Goal: Task Accomplishment & Management: Manage account settings

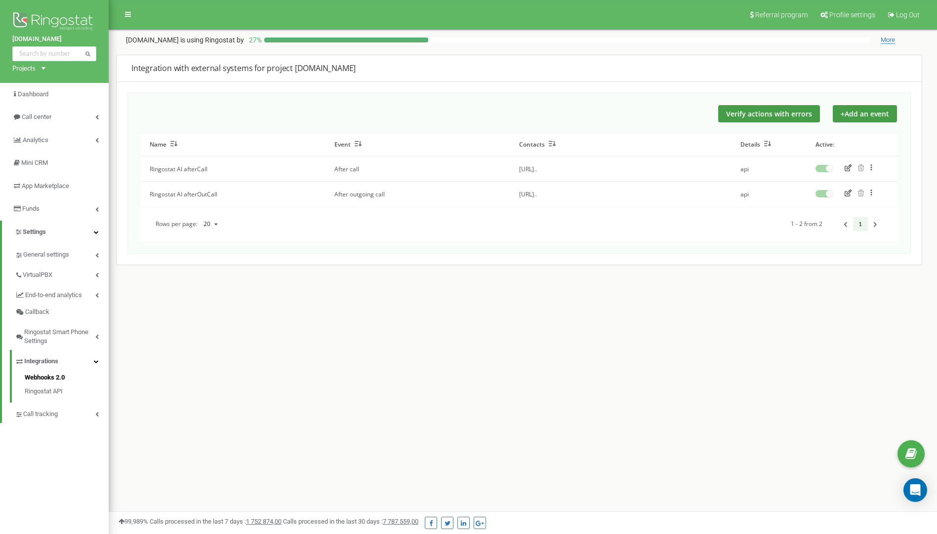
click at [260, 397] on div "Referral program Profile settings Log Out axxoshotels.com is using Ringostat by…" at bounding box center [523, 296] width 828 height 592
drag, startPoint x: 83, startPoint y: 339, endPoint x: 117, endPoint y: 342, distance: 34.2
click at [83, 340] on span "Ringostat Smart Phone Settings" at bounding box center [59, 337] width 71 height 18
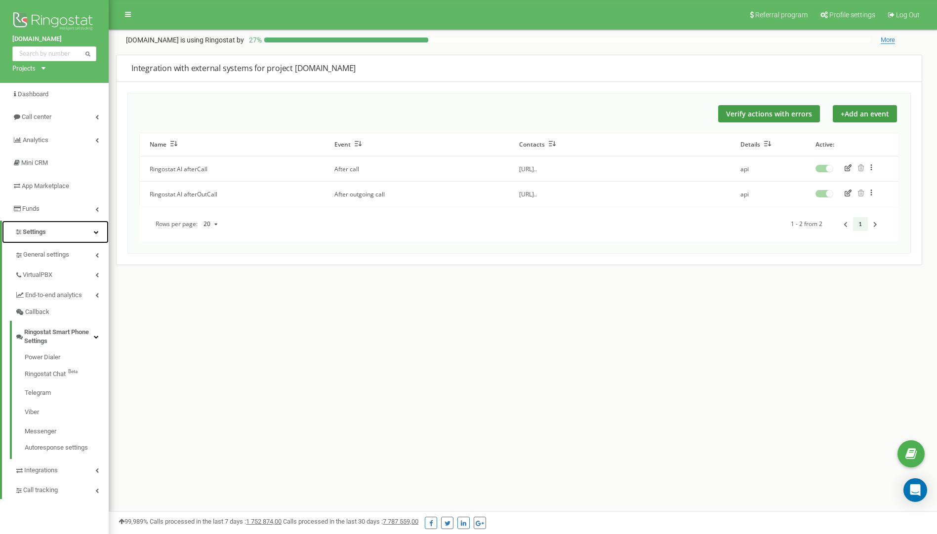
click at [35, 232] on span "Settings" at bounding box center [34, 231] width 23 height 7
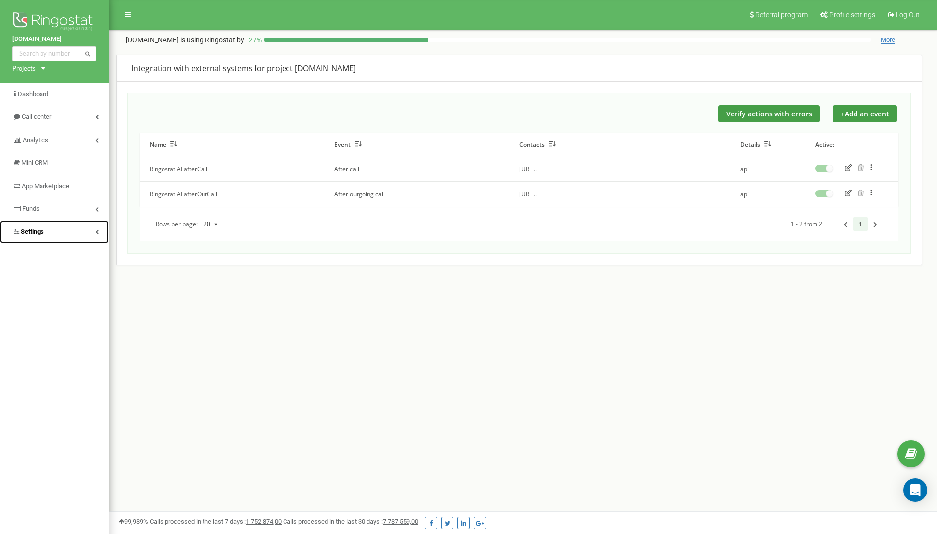
click at [43, 233] on span "Settings" at bounding box center [32, 231] width 23 height 7
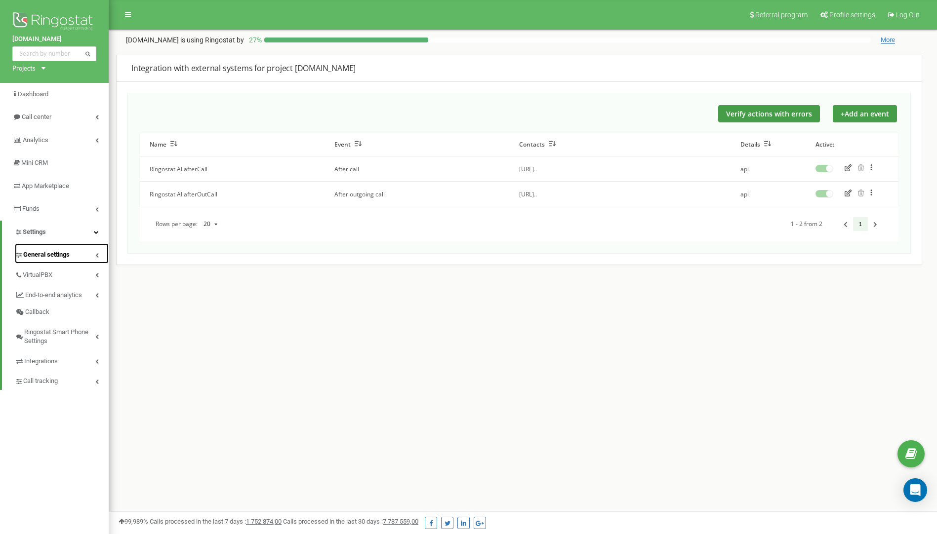
click at [52, 246] on link "General settings" at bounding box center [62, 253] width 94 height 20
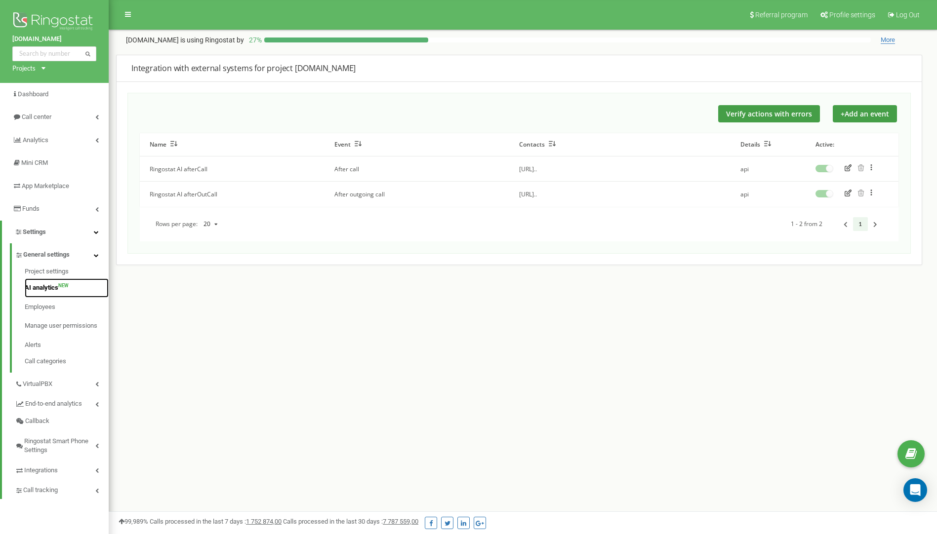
drag, startPoint x: 40, startPoint y: 288, endPoint x: 53, endPoint y: 290, distance: 13.0
click at [40, 288] on link "AI analytics NEW" at bounding box center [67, 287] width 84 height 19
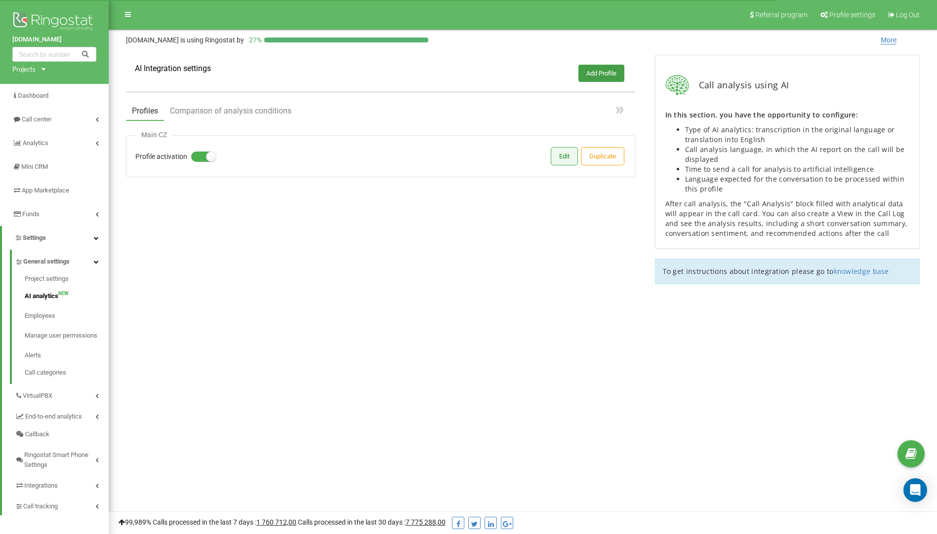
click at [566, 157] on button "Edit" at bounding box center [564, 156] width 26 height 17
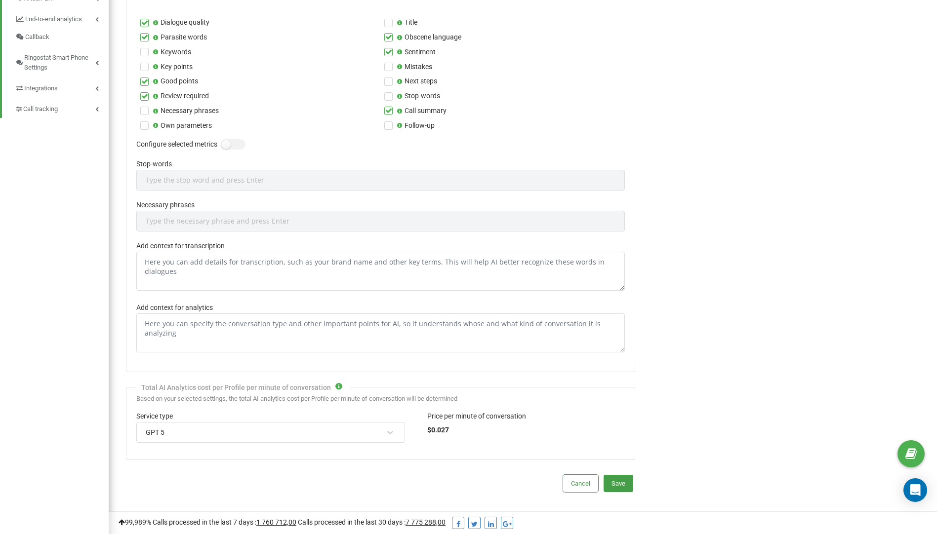
scroll to position [441, 0]
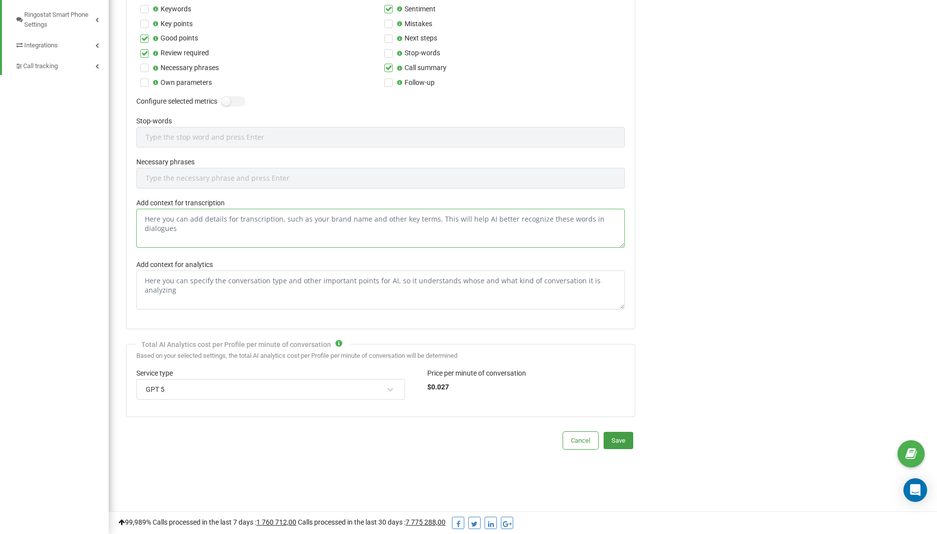
click at [185, 220] on textarea "Add context for transcription" at bounding box center [380, 228] width 488 height 39
click at [169, 287] on textarea "Add context for analytics" at bounding box center [380, 290] width 488 height 39
click at [189, 223] on textarea "Add context for transcription" at bounding box center [380, 228] width 488 height 39
click at [222, 278] on textarea "Add context for analytics" at bounding box center [380, 290] width 488 height 39
click at [210, 231] on textarea "Add context for transcription" at bounding box center [380, 228] width 488 height 39
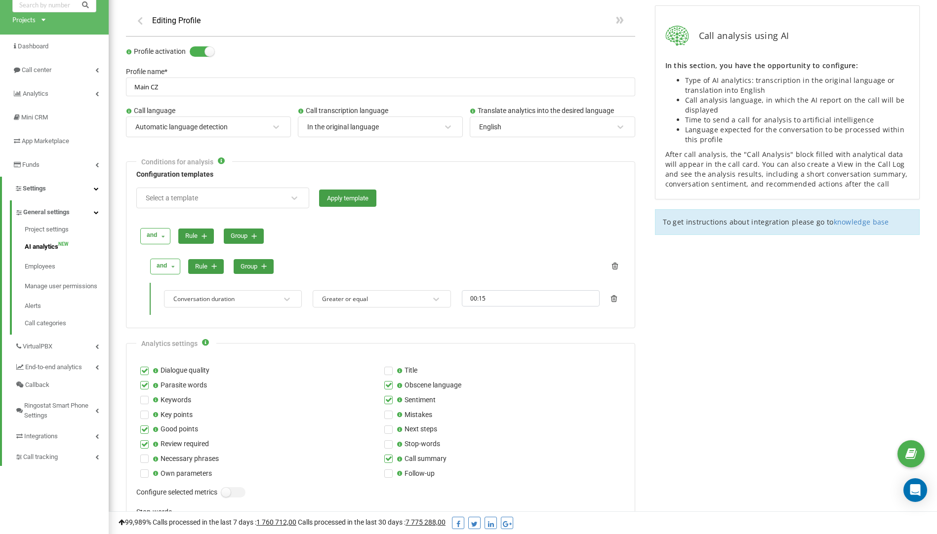
scroll to position [148, 0]
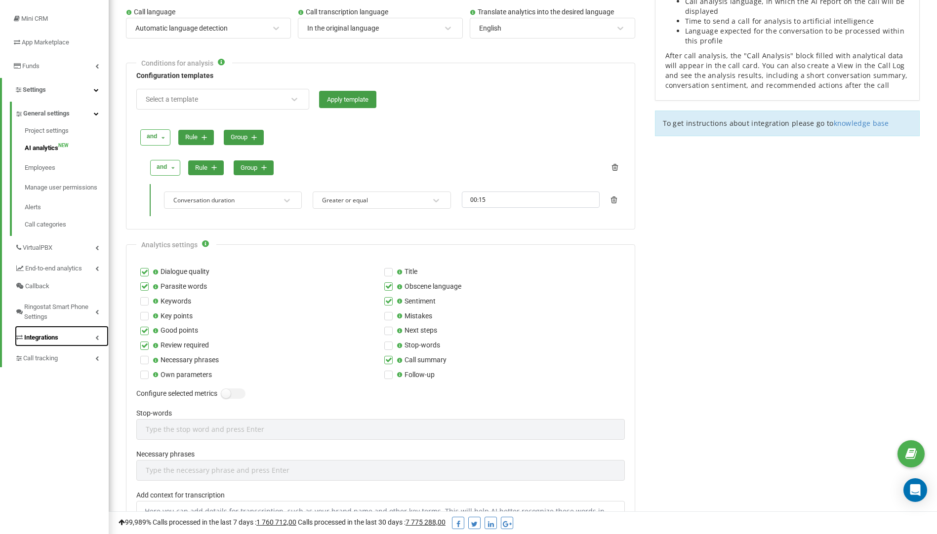
drag, startPoint x: 26, startPoint y: 334, endPoint x: 38, endPoint y: 335, distance: 11.4
click at [26, 334] on span "Integrations" at bounding box center [41, 338] width 34 height 10
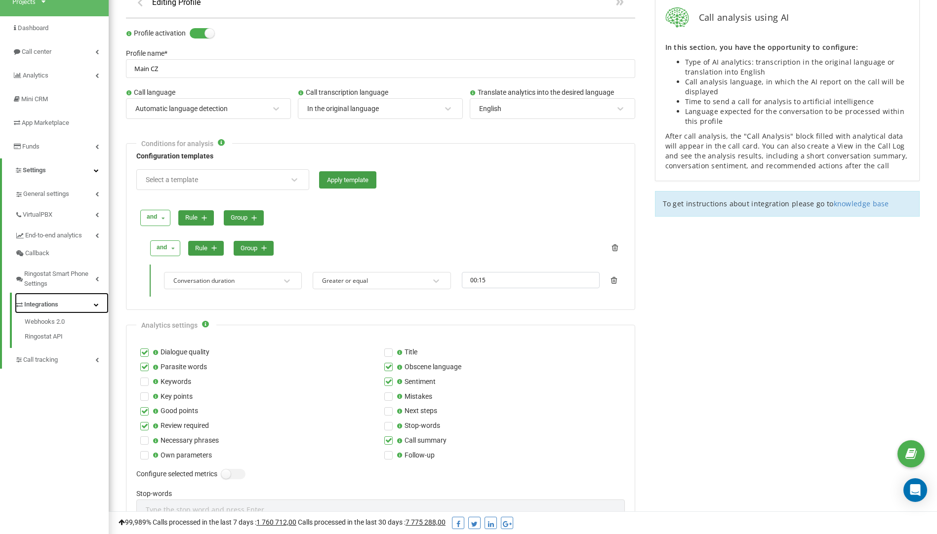
scroll to position [0, 0]
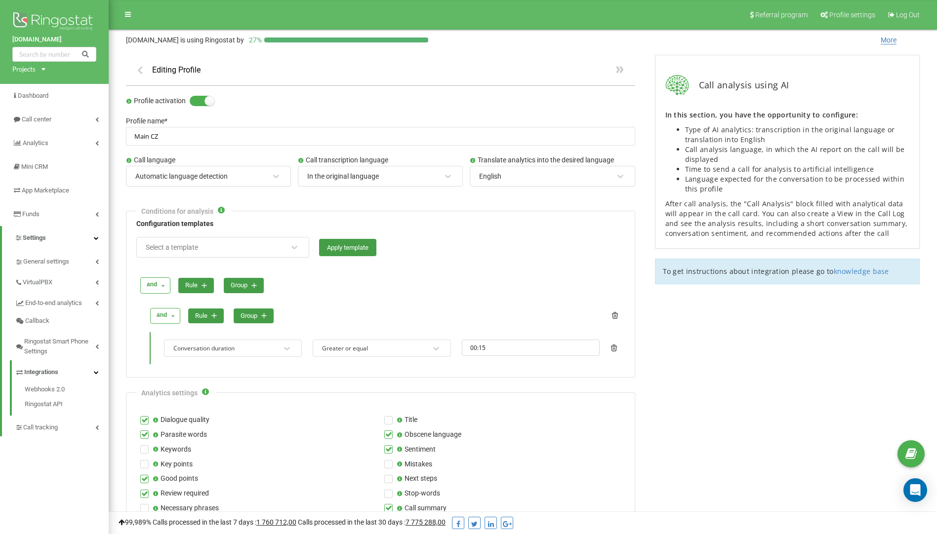
click at [478, 268] on div at bounding box center [381, 267] width 485 height 9
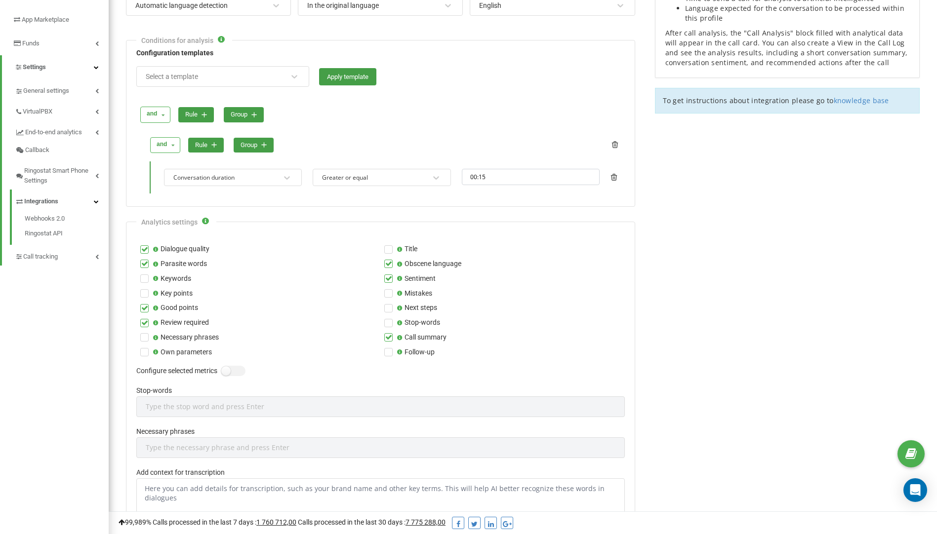
scroll to position [296, 0]
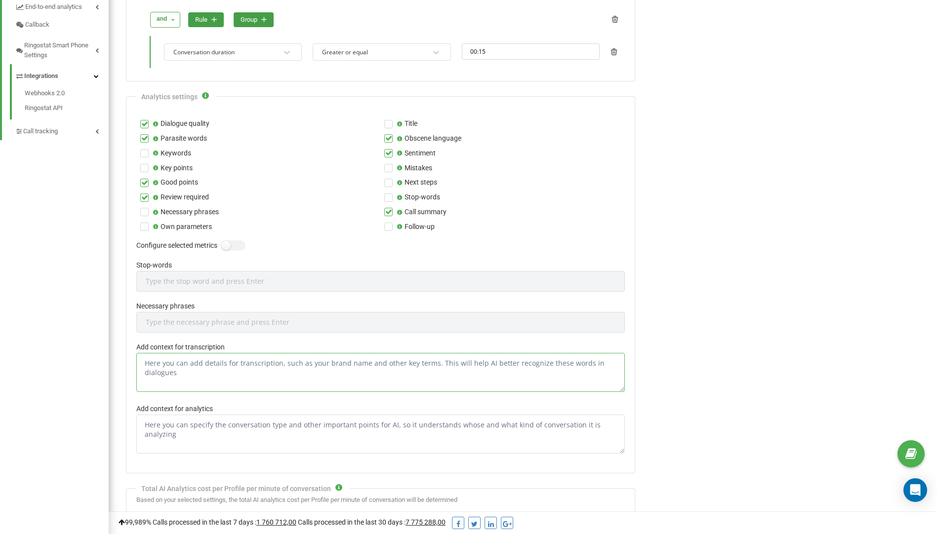
click at [218, 378] on textarea "Add context for transcription" at bounding box center [380, 372] width 488 height 39
click at [733, 328] on div "Call analysis using AI In this section, you have the opportunity to configure: …" at bounding box center [787, 214] width 284 height 930
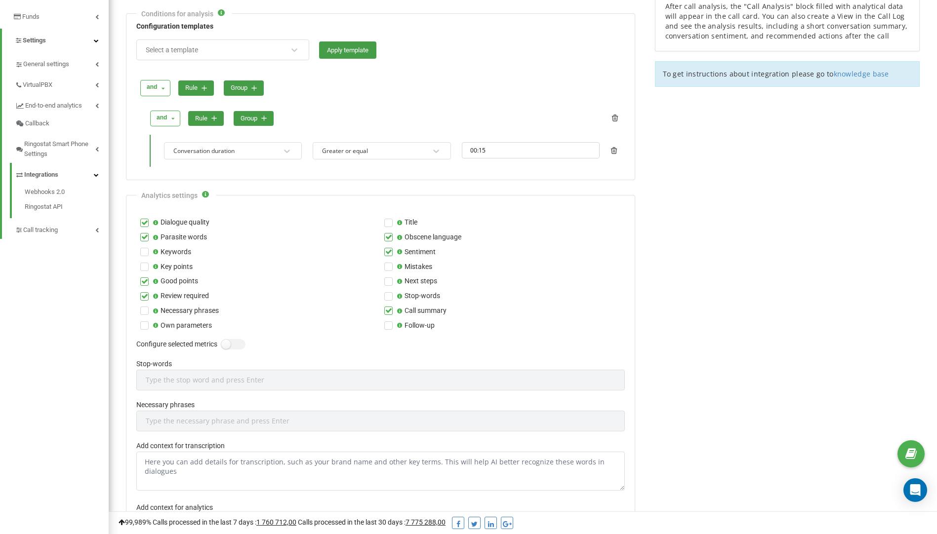
scroll to position [49, 0]
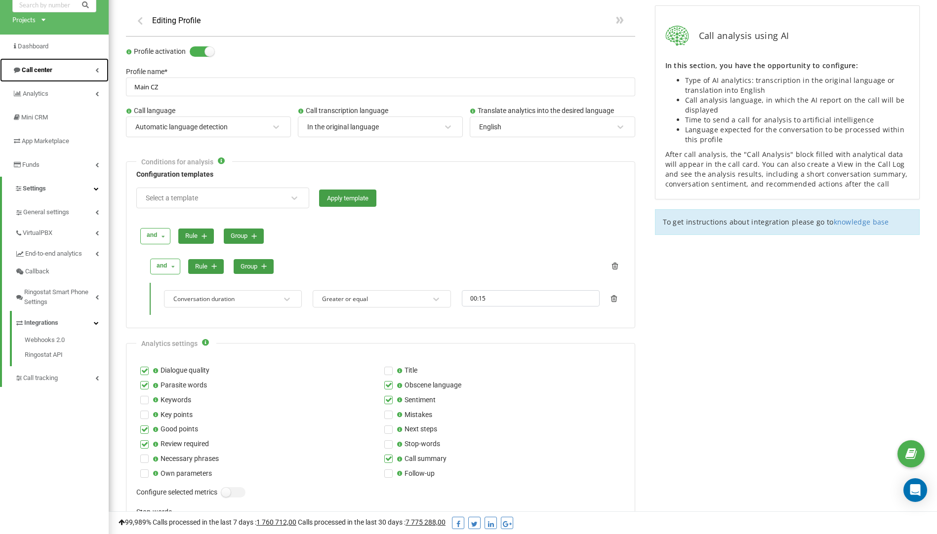
click at [50, 68] on span "Call center" at bounding box center [37, 69] width 31 height 7
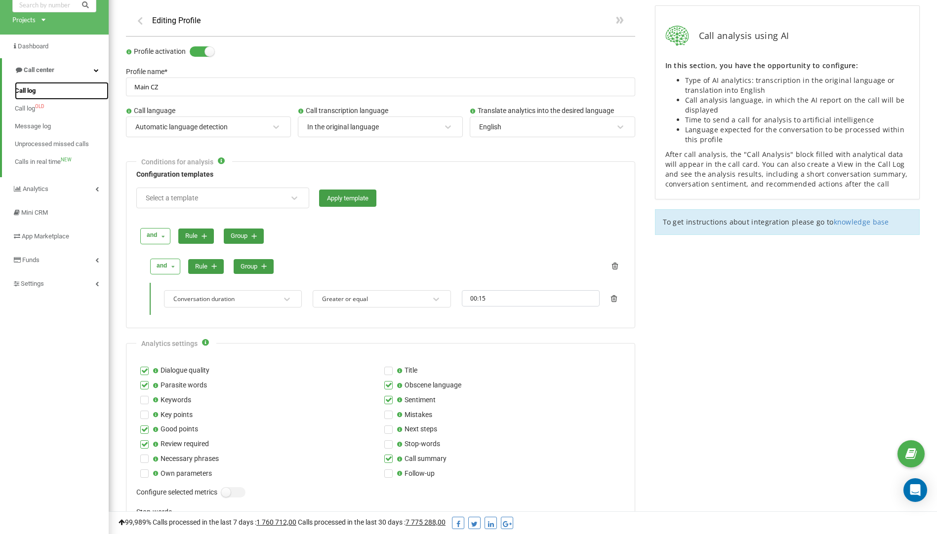
click at [21, 91] on span "Call log" at bounding box center [25, 91] width 21 height 10
click at [31, 92] on span "Call log" at bounding box center [25, 91] width 21 height 10
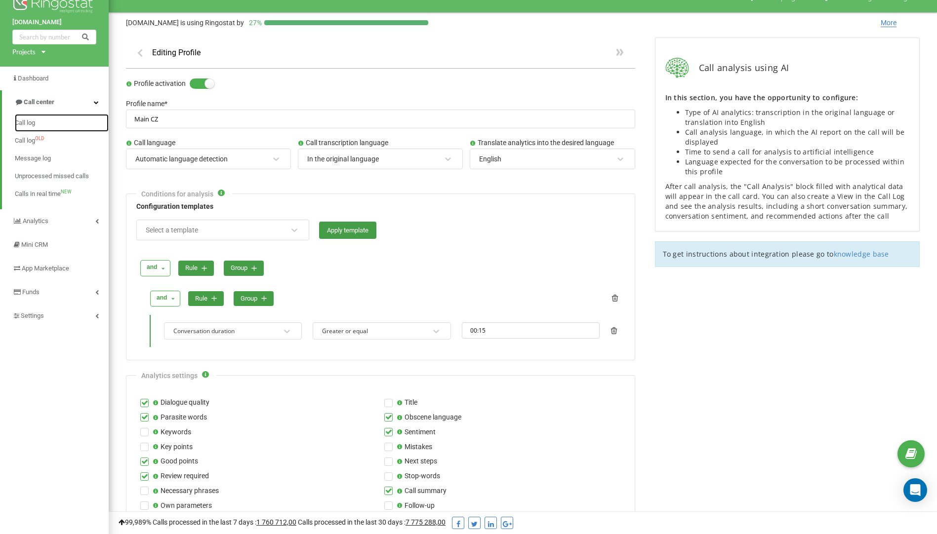
scroll to position [0, 0]
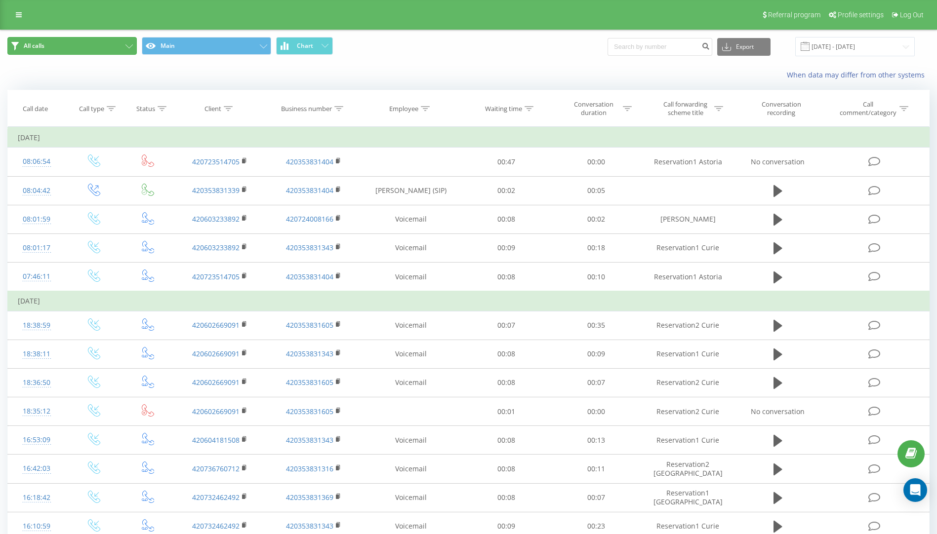
click at [116, 45] on button "All calls" at bounding box center [71, 46] width 129 height 18
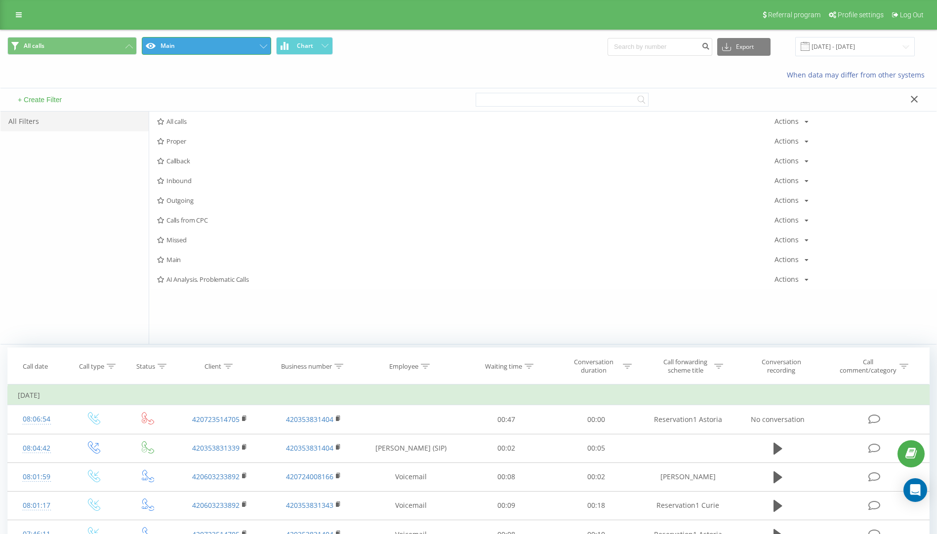
click at [265, 45] on icon at bounding box center [263, 46] width 7 height 4
click at [802, 222] on div "Actions Edit Copy Delete Default Share" at bounding box center [791, 220] width 34 height 7
click at [197, 221] on span "AI call analysis" at bounding box center [465, 220] width 617 height 7
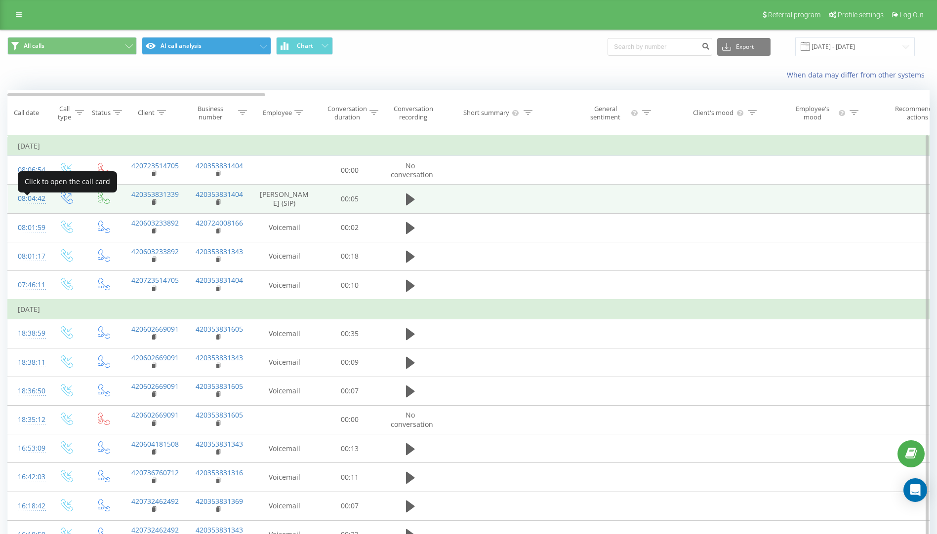
click at [32, 207] on div "08:04:42" at bounding box center [28, 198] width 20 height 19
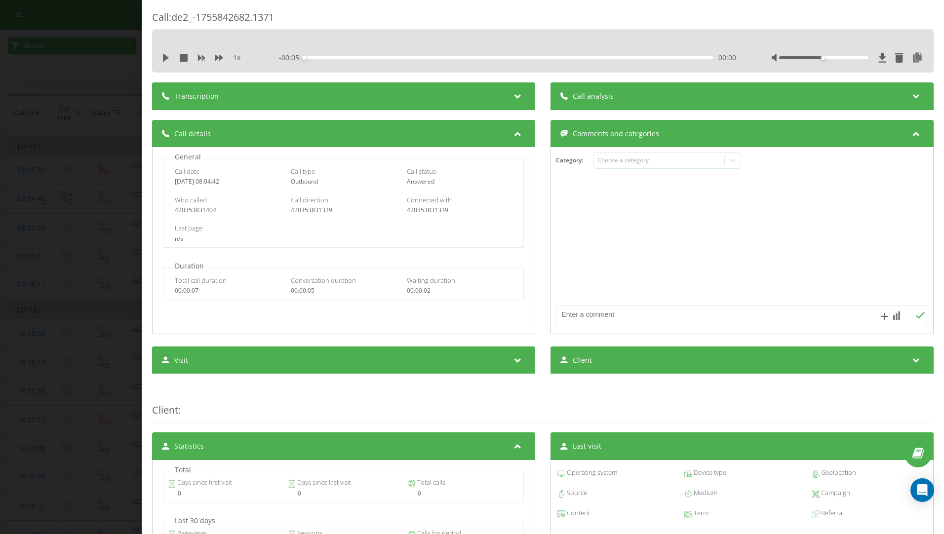
click at [511, 96] on icon at bounding box center [517, 95] width 12 height 10
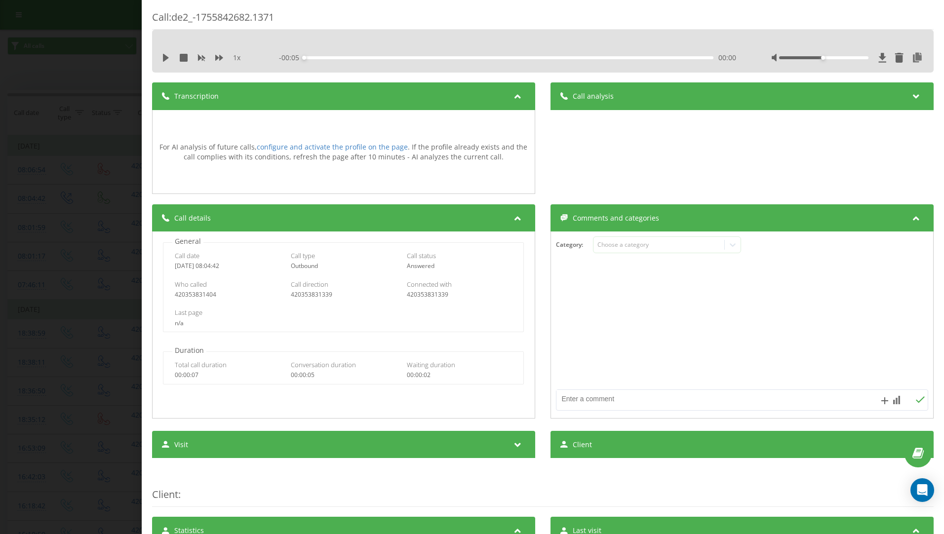
click at [511, 96] on icon at bounding box center [517, 95] width 12 height 10
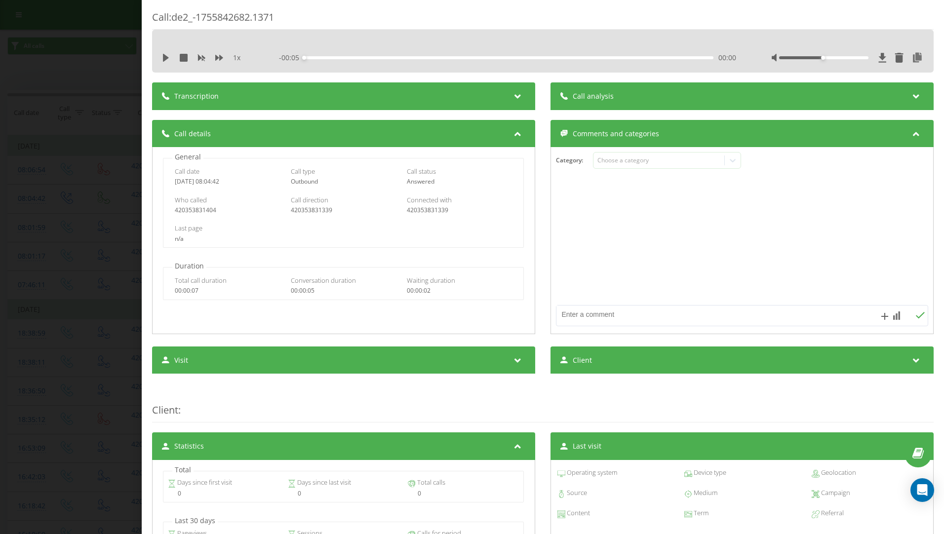
click at [910, 95] on icon at bounding box center [916, 95] width 12 height 10
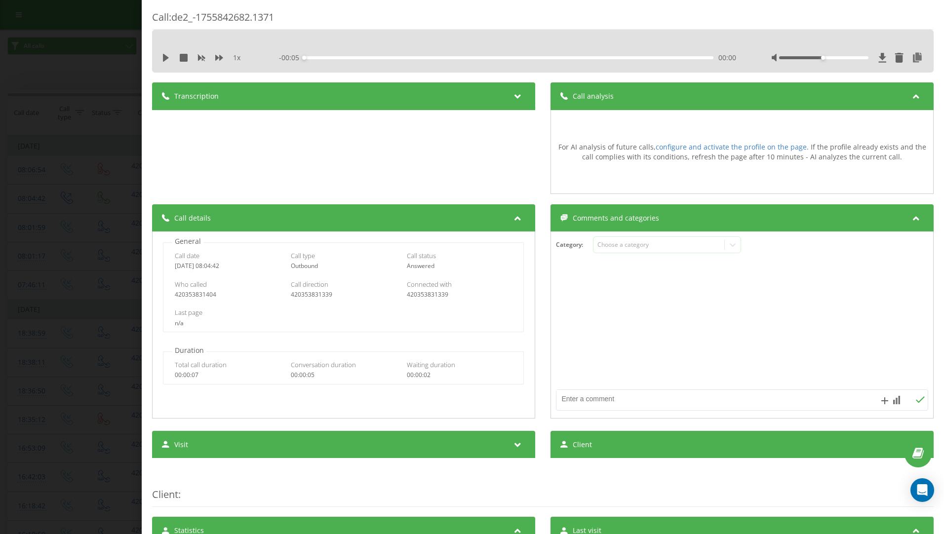
click at [910, 97] on icon at bounding box center [916, 95] width 12 height 10
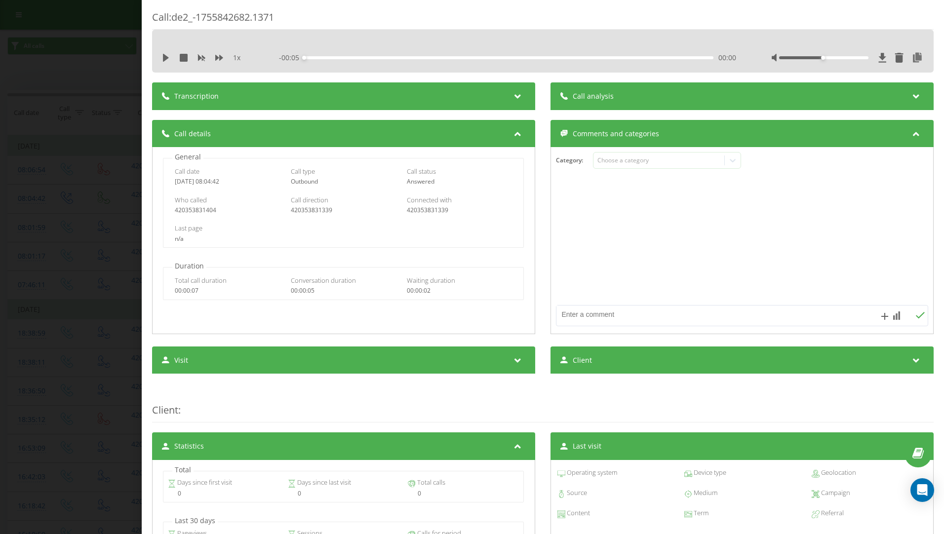
click at [117, 200] on div "Call : de2_-1755842682.1371 1 x - 00:05 00:00 00:00 Transcription For AI analys…" at bounding box center [472, 267] width 944 height 534
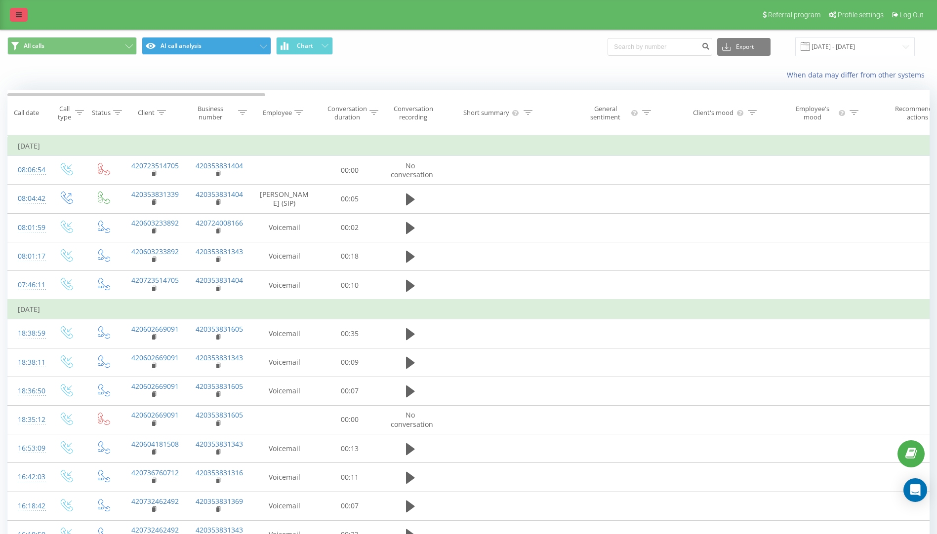
click at [17, 16] on icon at bounding box center [19, 14] width 6 height 7
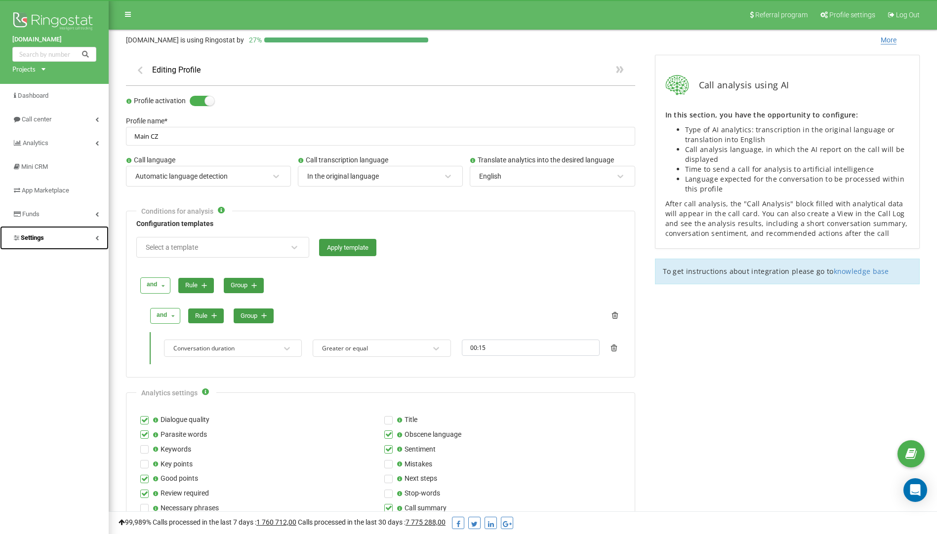
click at [34, 236] on span "Settings" at bounding box center [32, 237] width 23 height 7
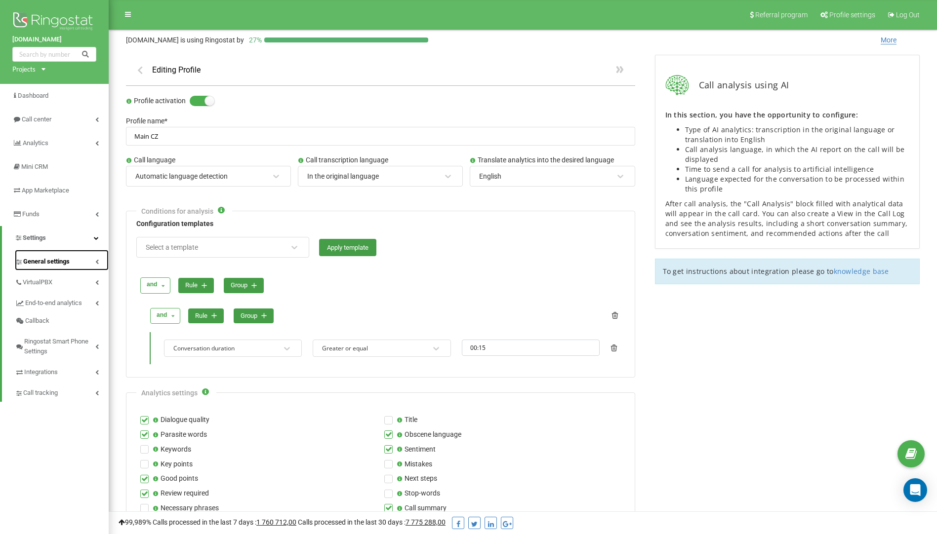
click at [53, 260] on span "General settings" at bounding box center [46, 262] width 46 height 10
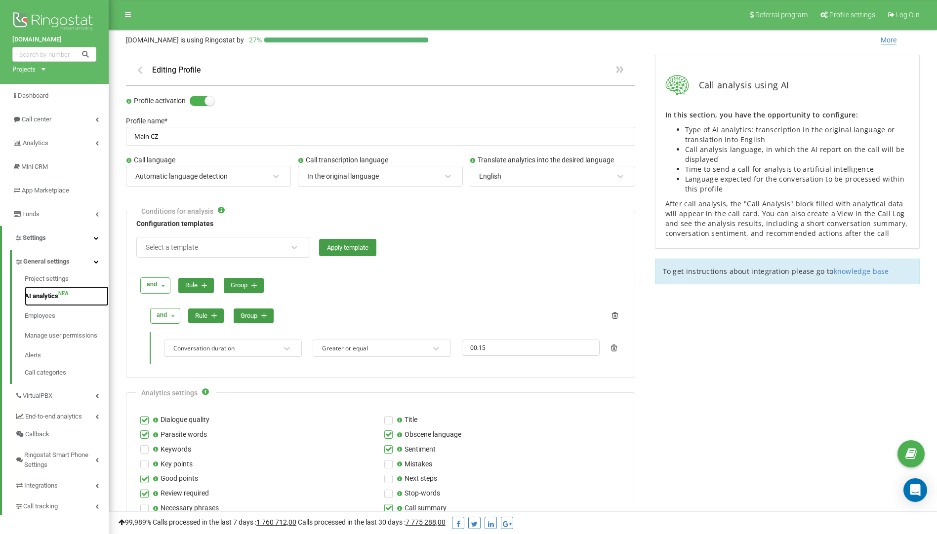
click at [49, 299] on link "AI analytics NEW" at bounding box center [67, 296] width 84 height 20
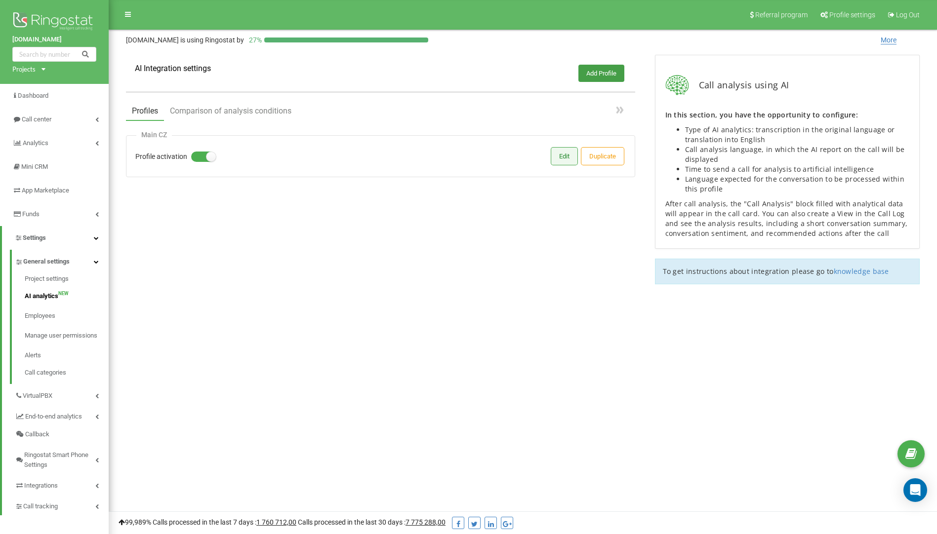
click at [565, 161] on button "Edit" at bounding box center [564, 156] width 26 height 17
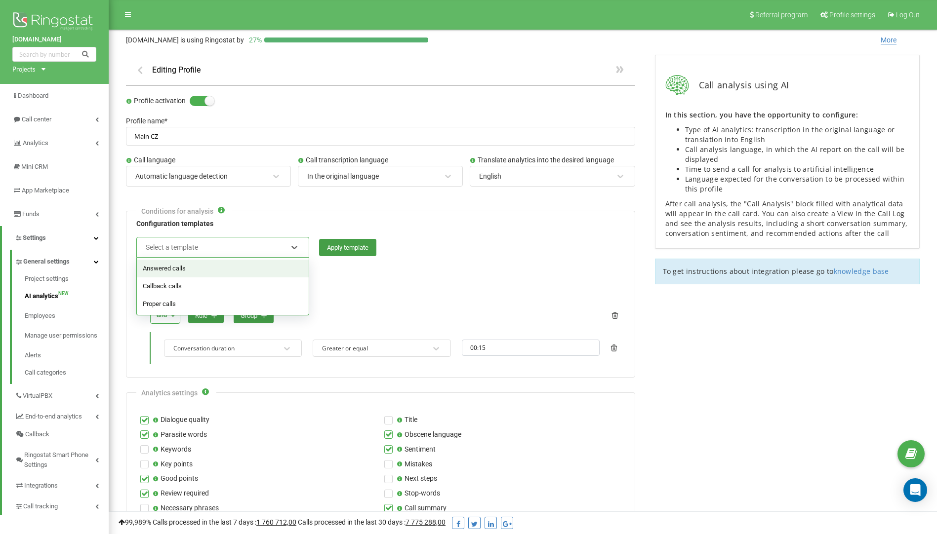
click at [249, 252] on div "Select a template" at bounding box center [216, 247] width 143 height 17
click at [398, 283] on div "and and or rule group" at bounding box center [380, 286] width 487 height 26
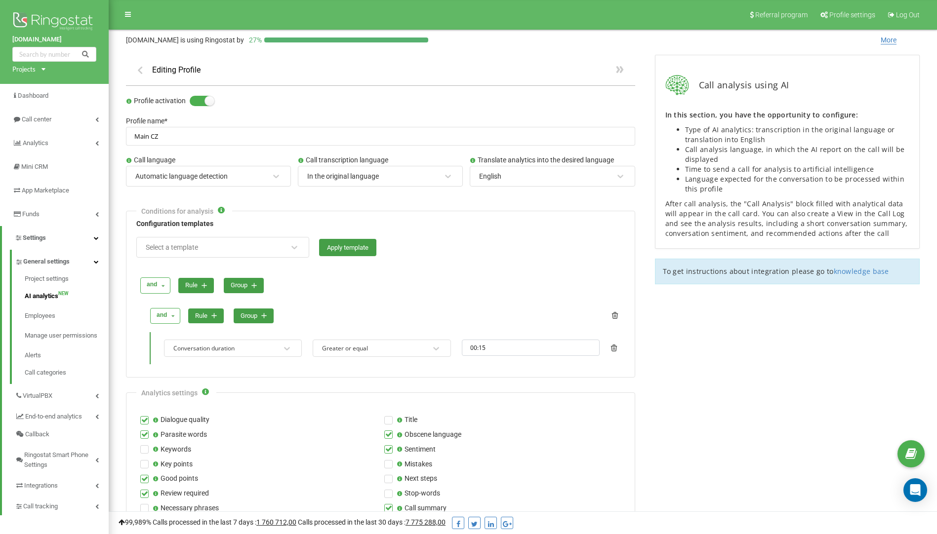
click at [768, 405] on div "Call analysis using AI In this section, you have the opportunity to configure: …" at bounding box center [787, 510] width 284 height 930
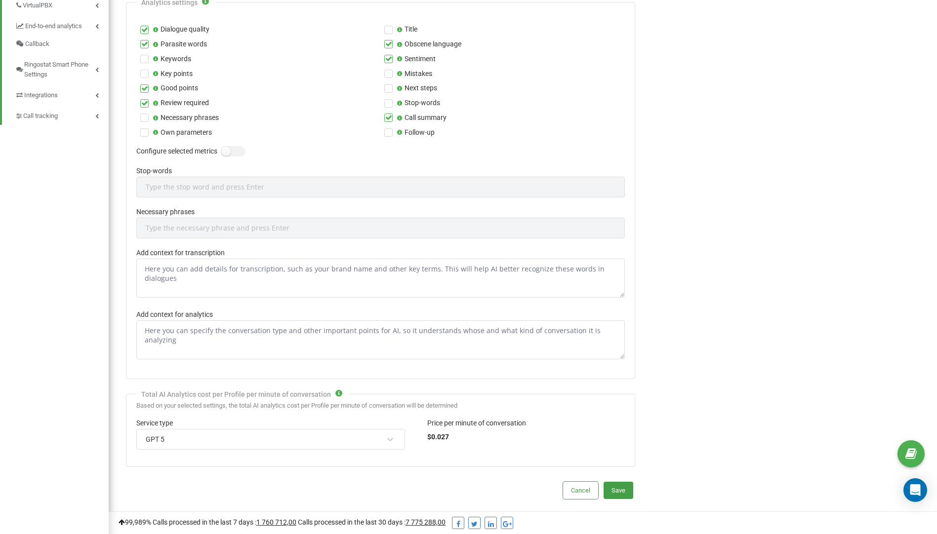
scroll to position [395, 0]
